Goal: Transaction & Acquisition: Purchase product/service

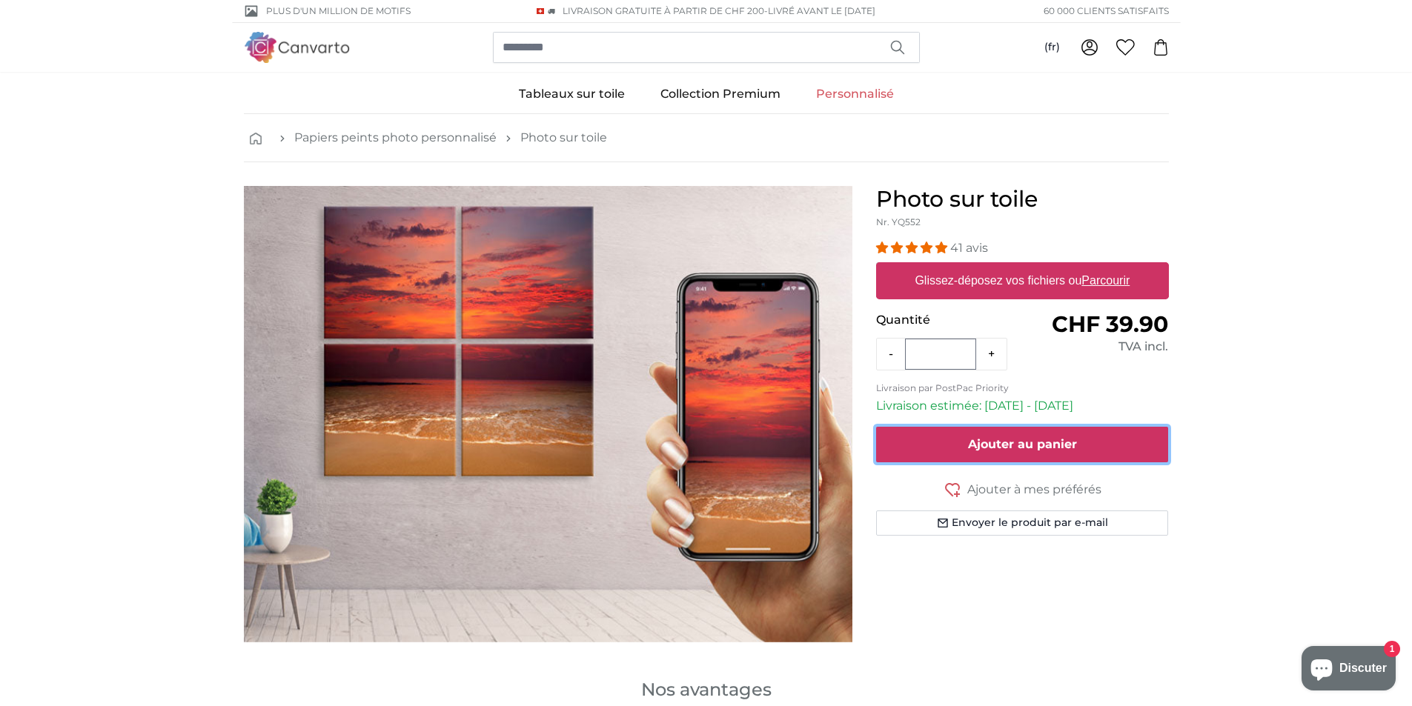
click at [1003, 428] on button "Ajouter au panier" at bounding box center [1022, 445] width 293 height 36
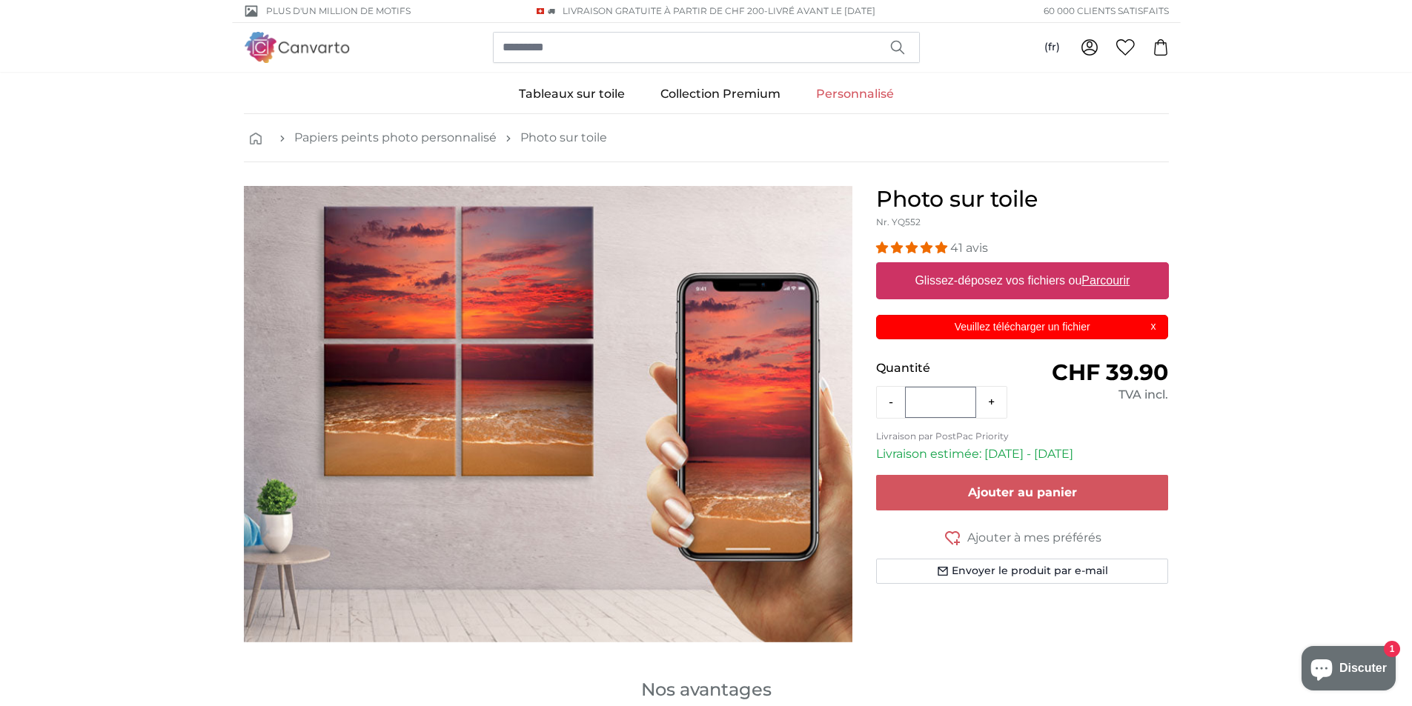
click at [1154, 326] on div "Veuillez télécharger un fichier X" at bounding box center [1022, 327] width 293 height 24
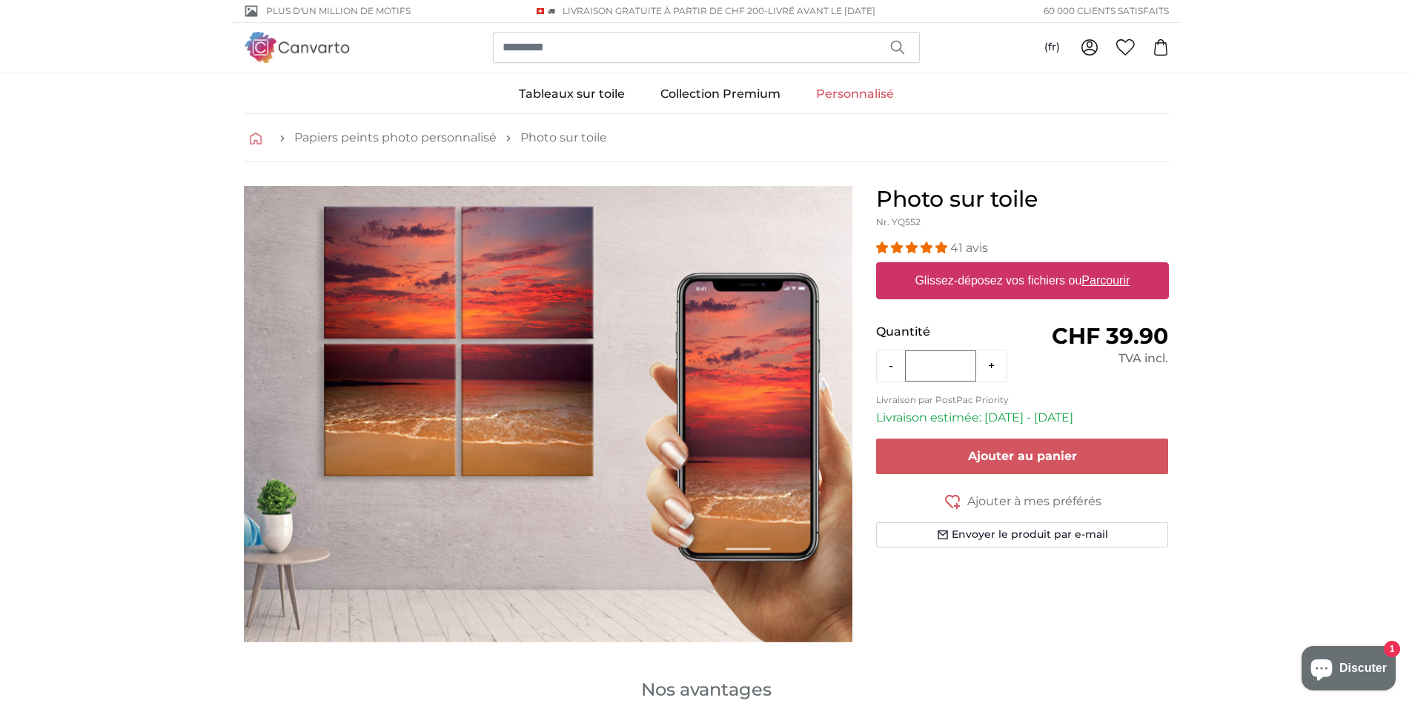
click at [255, 138] on icon "breadcrumbs" at bounding box center [256, 139] width 12 height 12
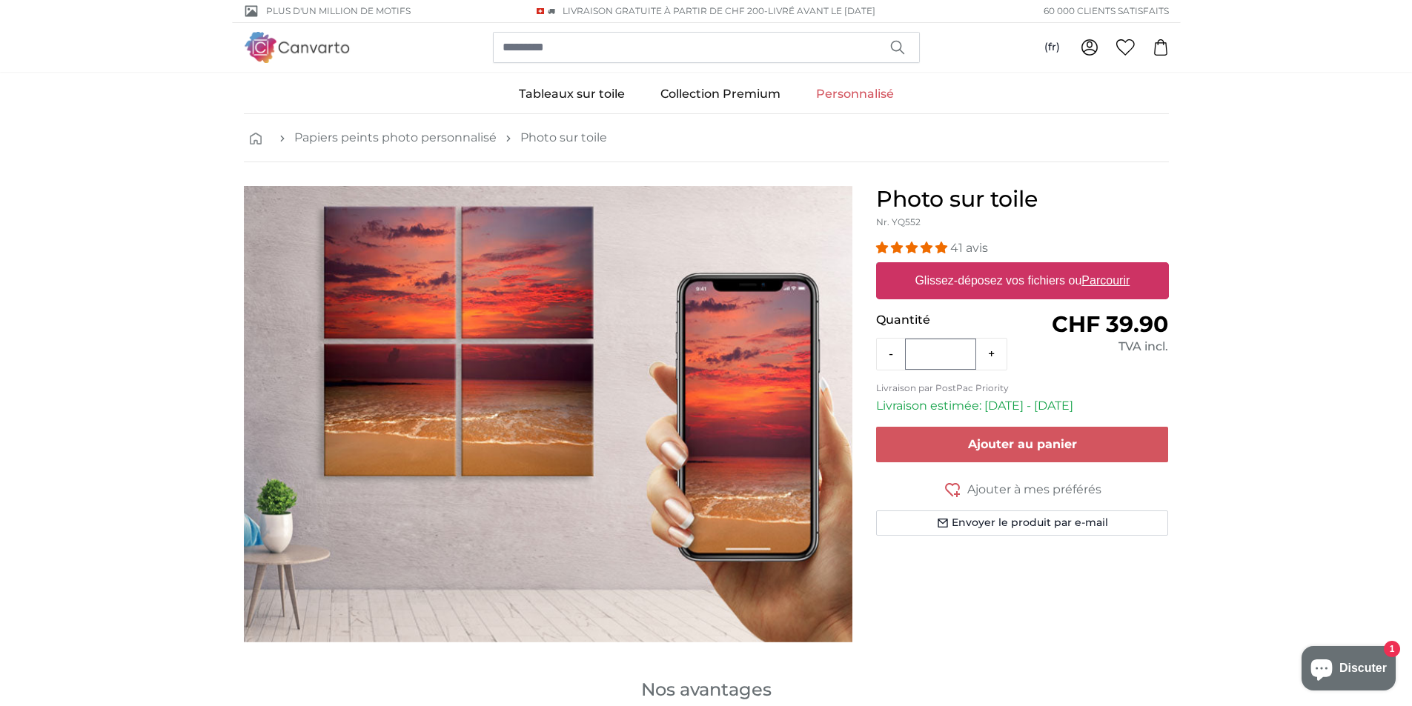
click at [980, 279] on label "Glissez-déposez vos fichiers ou Parcourir" at bounding box center [1022, 281] width 227 height 30
click at [980, 267] on input "Glissez-déposez vos fichiers ou Parcourir" at bounding box center [1022, 264] width 293 height 4
type input "**********"
